Goal: Transaction & Acquisition: Purchase product/service

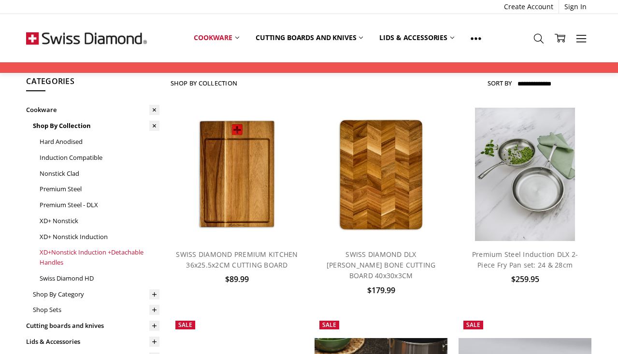
scroll to position [48, 0]
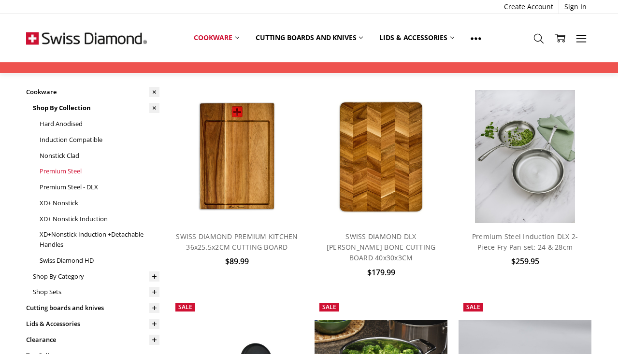
click at [65, 172] on link "Premium Steel" at bounding box center [100, 171] width 120 height 16
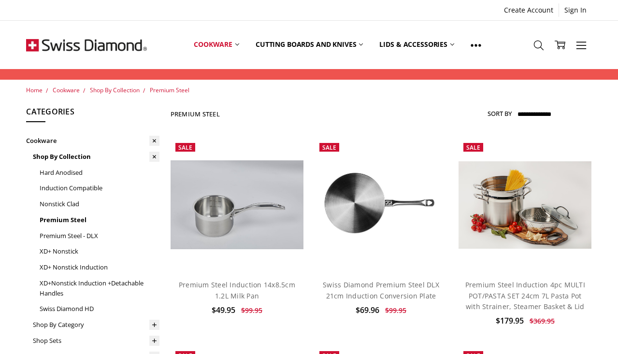
click at [375, 277] on div "Swiss Diamond Premium Steel DLX 21cm Induction Conversion Plate $69.96 $99.95 M…" at bounding box center [381, 298] width 133 height 53
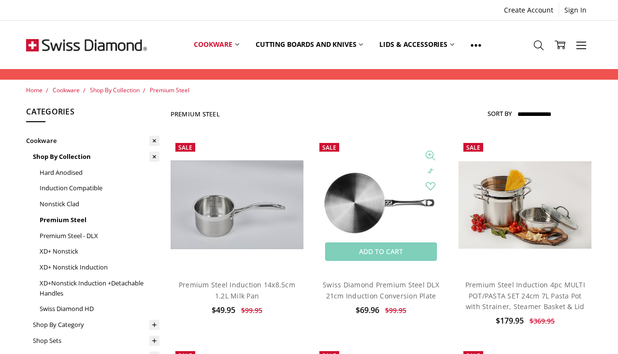
click at [392, 226] on img at bounding box center [381, 204] width 133 height 133
